Goal: Find specific page/section: Find specific page/section

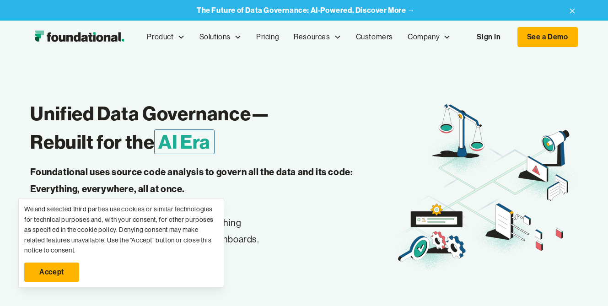
click at [66, 273] on link "Accept" at bounding box center [51, 272] width 55 height 19
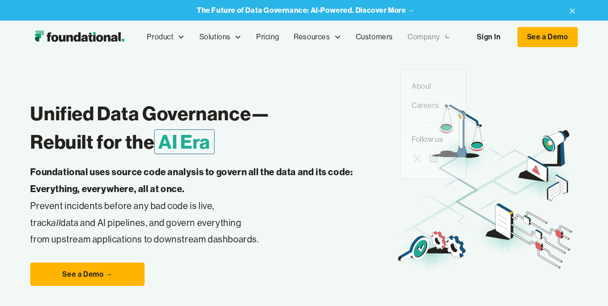
click at [447, 38] on icon at bounding box center [447, 37] width 11 height 11
click at [447, 38] on icon at bounding box center [447, 37] width 5 height 3
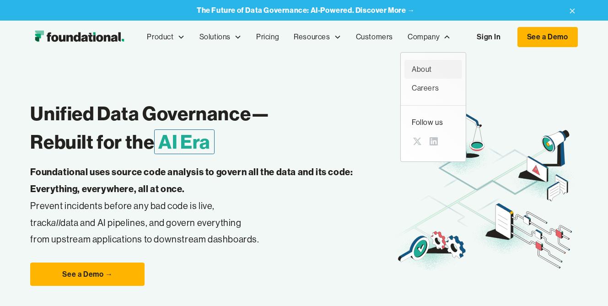
click at [424, 69] on div "About" at bounding box center [433, 70] width 43 height 12
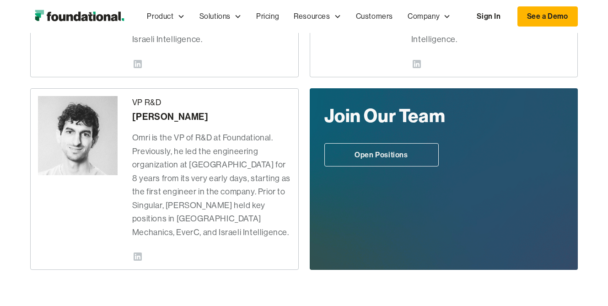
scroll to position [361, 0]
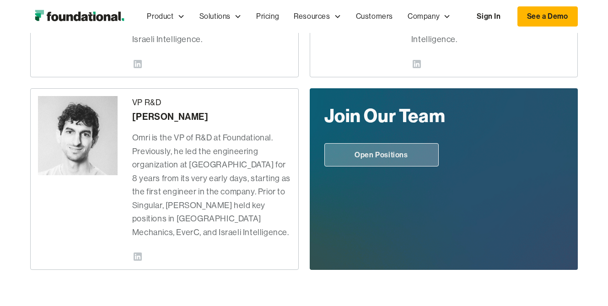
click at [380, 155] on link "Open Positions" at bounding box center [381, 155] width 114 height 24
